Goal: Navigation & Orientation: Find specific page/section

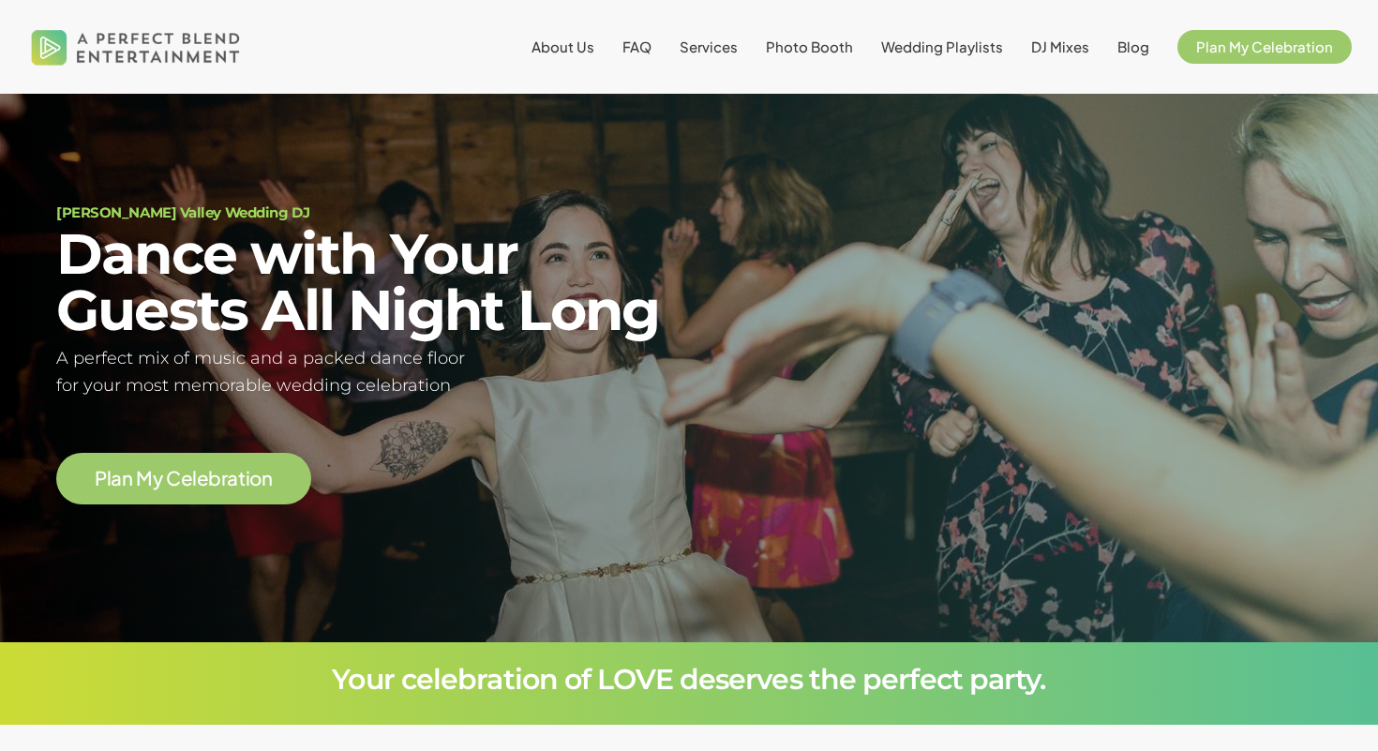
scroll to position [28, 0]
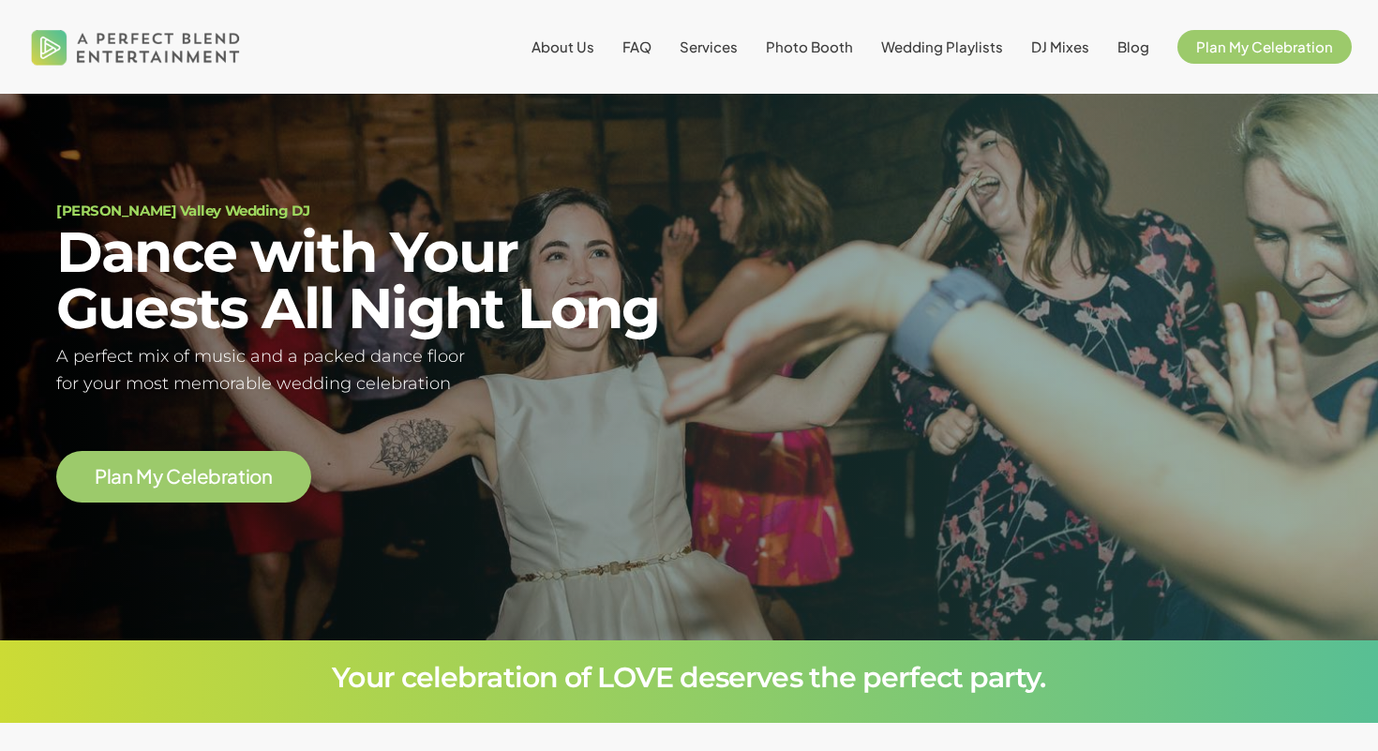
click at [964, 61] on li "Wedding Playlists" at bounding box center [942, 47] width 150 height 94
click at [964, 52] on span "Wedding Playlists" at bounding box center [942, 47] width 122 height 18
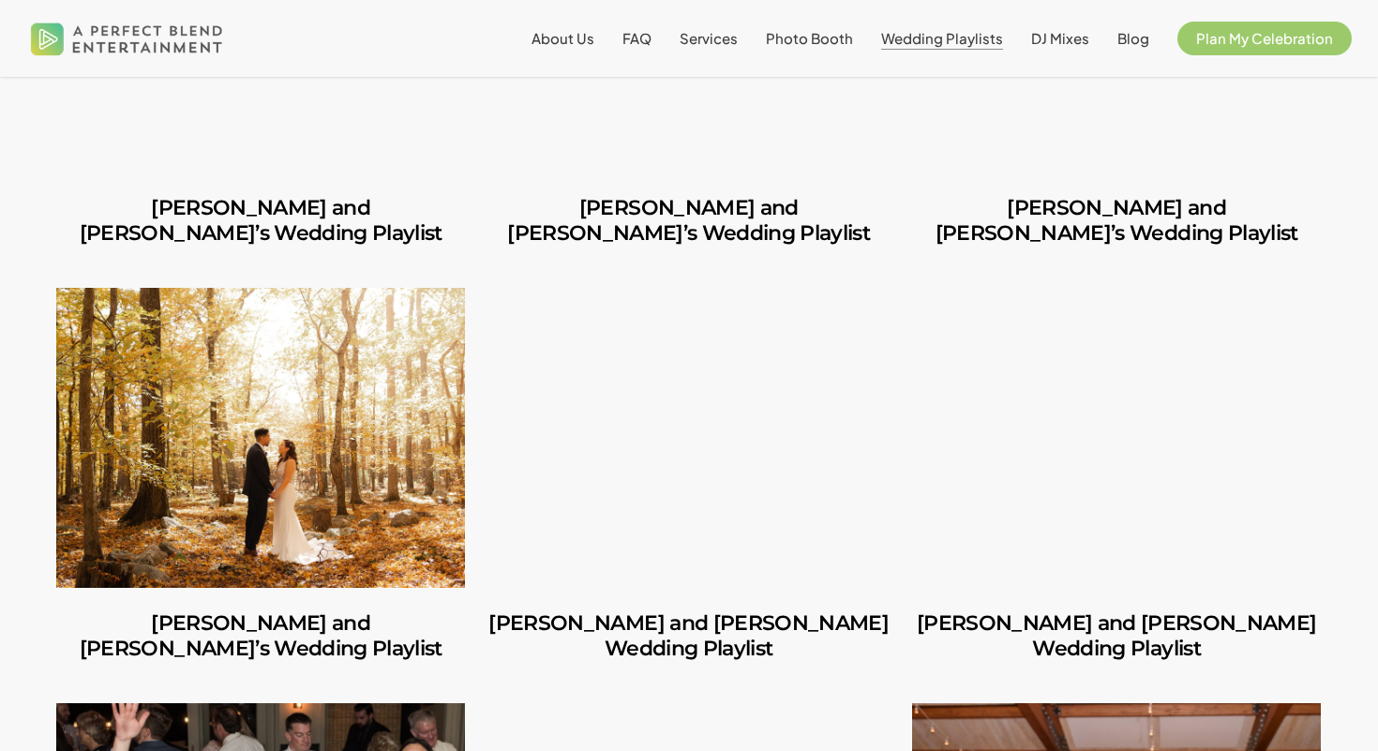
scroll to position [632, 0]
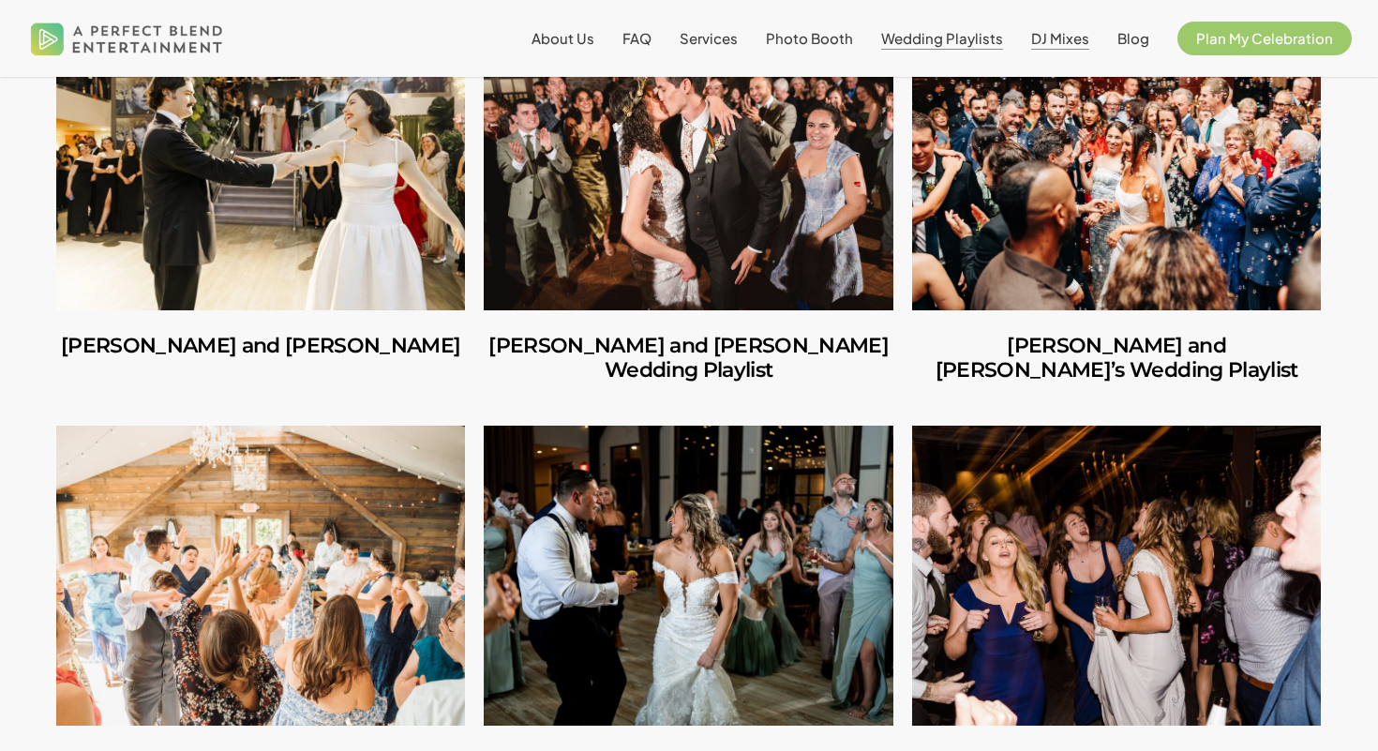
click at [1046, 44] on span "DJ Mixes" at bounding box center [1061, 38] width 58 height 18
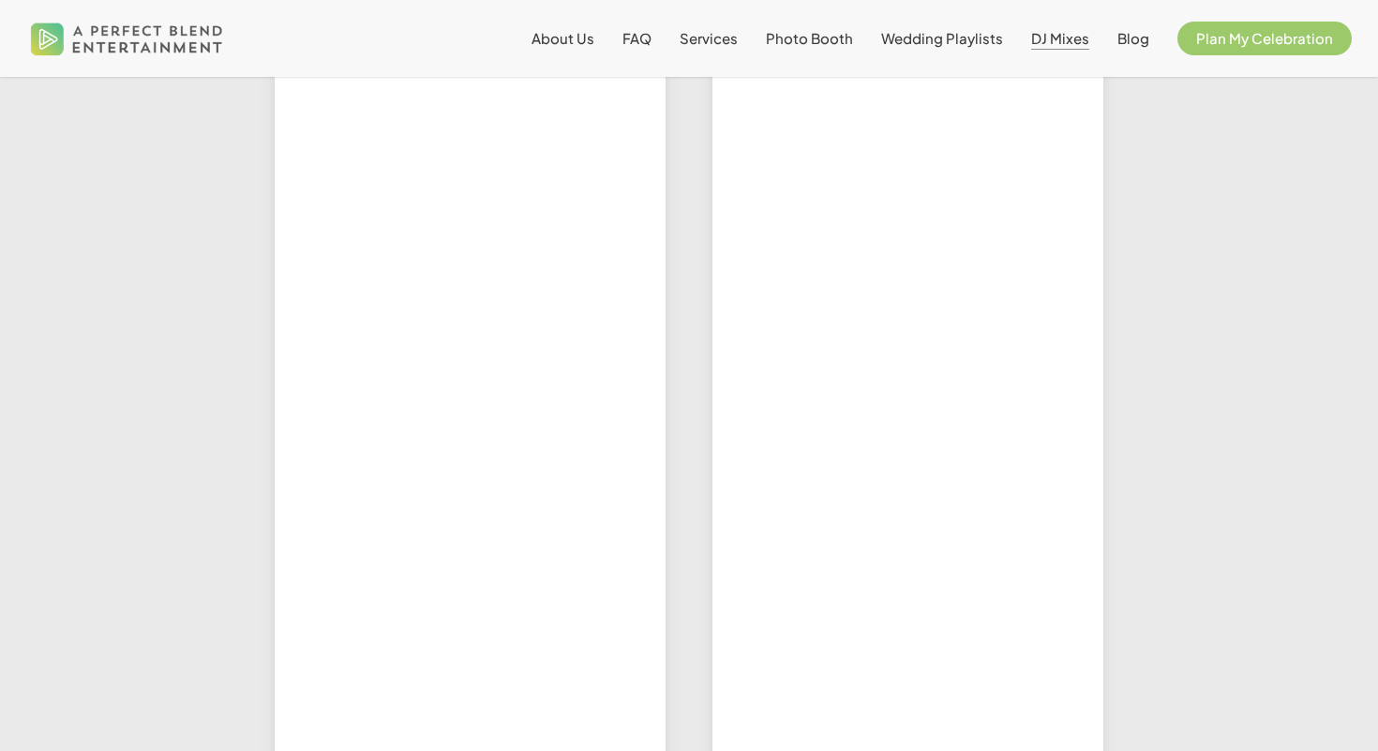
scroll to position [960, 0]
